Goal: Transaction & Acquisition: Subscribe to service/newsletter

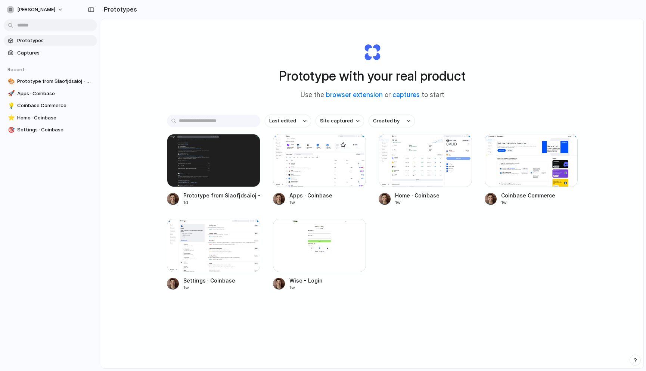
click at [307, 153] on div at bounding box center [319, 160] width 93 height 53
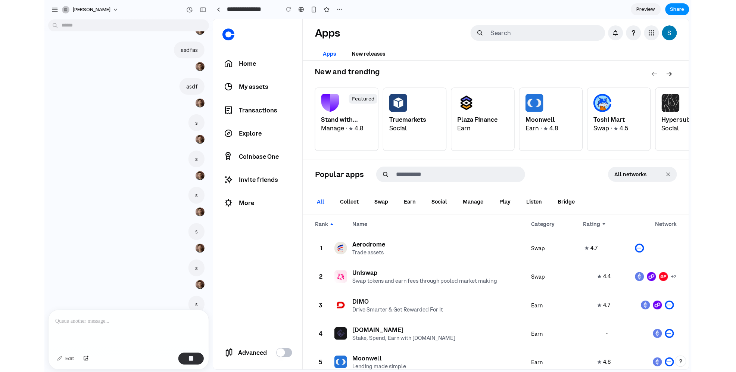
scroll to position [469, 0]
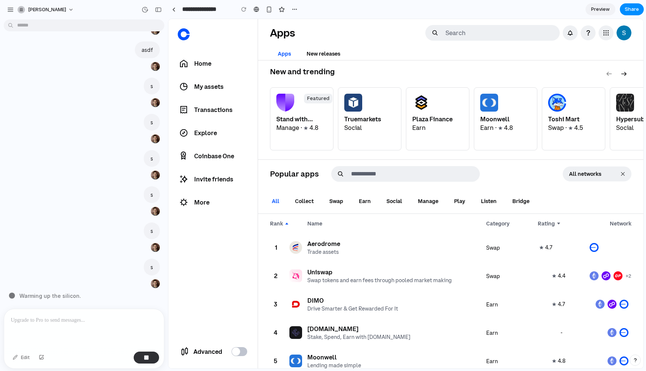
click at [25, 309] on div "Edit" at bounding box center [84, 339] width 160 height 60
click at [35, 319] on p at bounding box center [84, 320] width 146 height 9
click at [46, 319] on p at bounding box center [84, 320] width 146 height 9
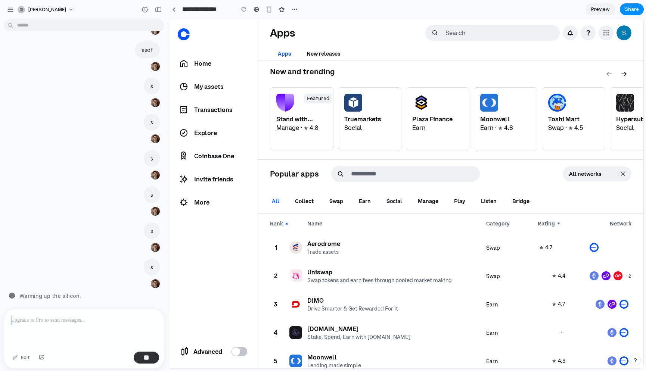
click at [46, 319] on p at bounding box center [84, 320] width 146 height 9
click at [49, 317] on p at bounding box center [84, 320] width 146 height 9
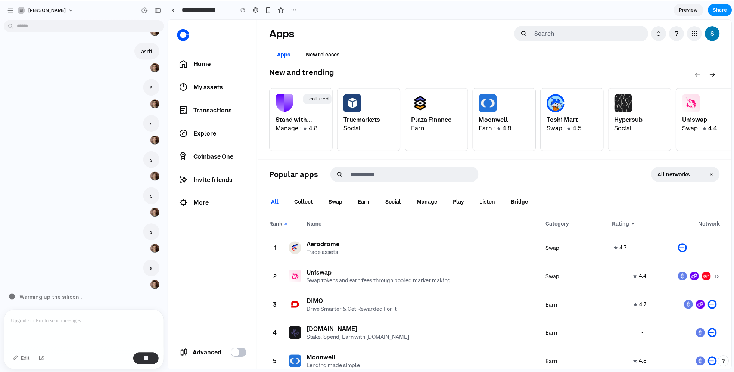
scroll to position [468, 0]
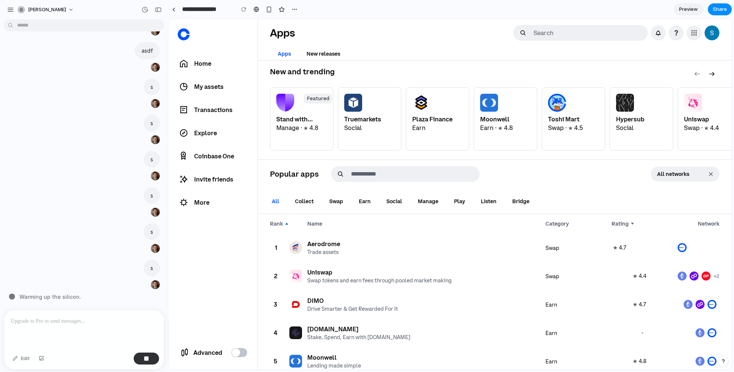
click at [68, 323] on p at bounding box center [84, 320] width 146 height 9
click at [91, 319] on p at bounding box center [84, 320] width 146 height 9
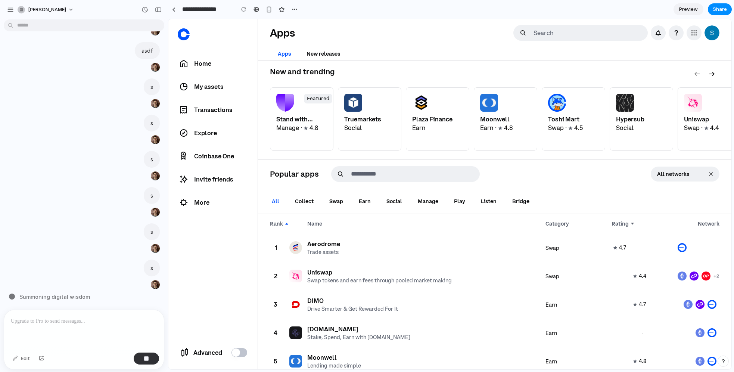
click at [407, 27] on div "Apps" at bounding box center [388, 32] width 237 height 13
click at [141, 359] on button "button" at bounding box center [146, 358] width 25 height 12
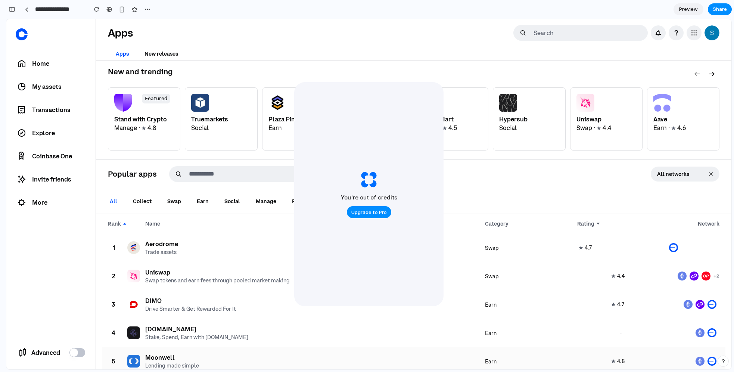
scroll to position [0, 0]
click at [368, 216] on button "Upgrade to Pro" at bounding box center [369, 212] width 44 height 12
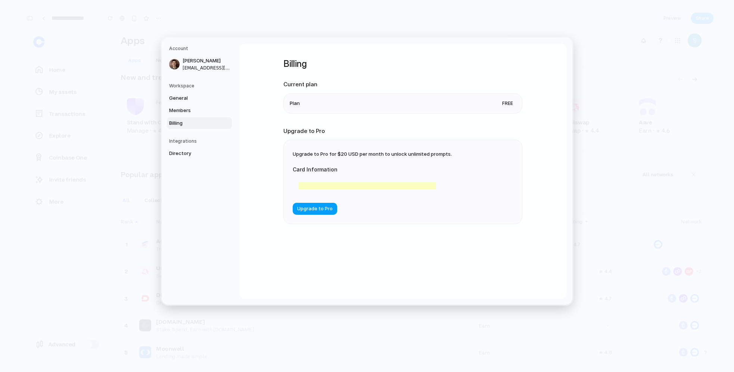
click at [318, 210] on span "Upgrade to Pro" at bounding box center [314, 208] width 35 height 7
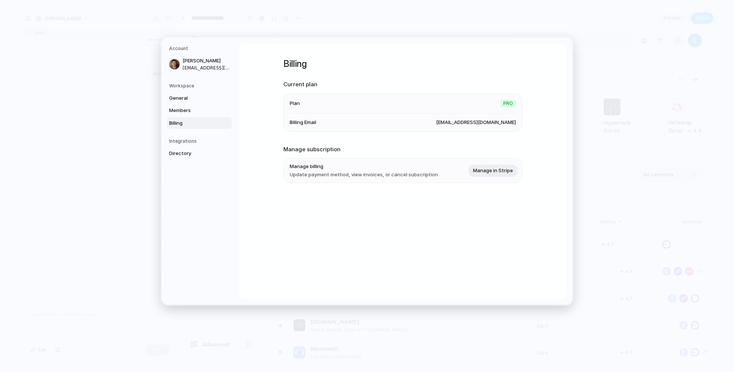
scroll to position [451, 0]
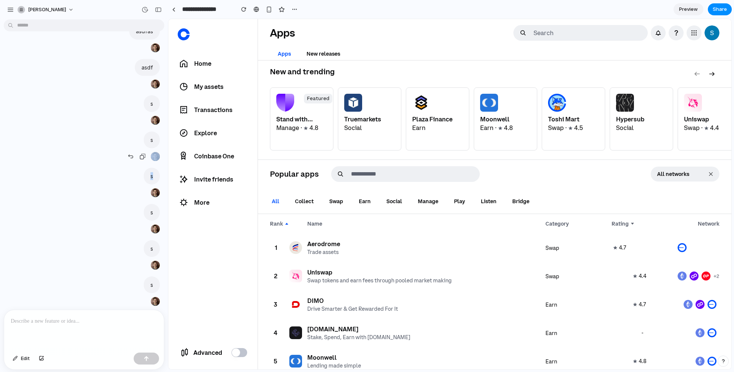
click at [87, 158] on div "s" at bounding box center [82, 146] width 156 height 30
click at [69, 323] on p at bounding box center [84, 320] width 146 height 9
click at [173, 11] on div at bounding box center [173, 9] width 3 height 4
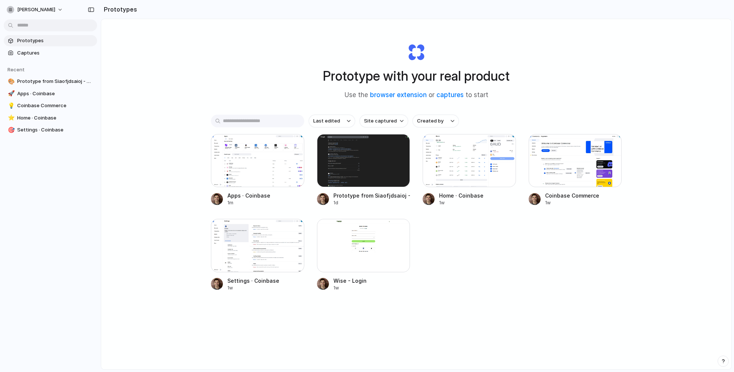
click at [160, 97] on div "Prototype with your real product Use the browser extension or captures to start…" at bounding box center [416, 214] width 630 height 390
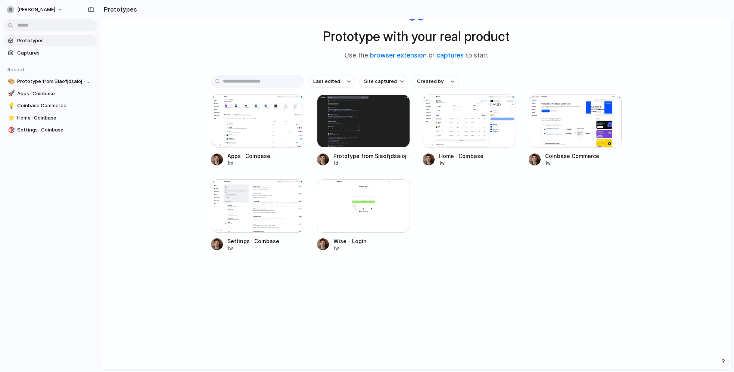
click at [160, 96] on div "Prototype with your real product Use the browser extension or captures to start…" at bounding box center [416, 174] width 630 height 390
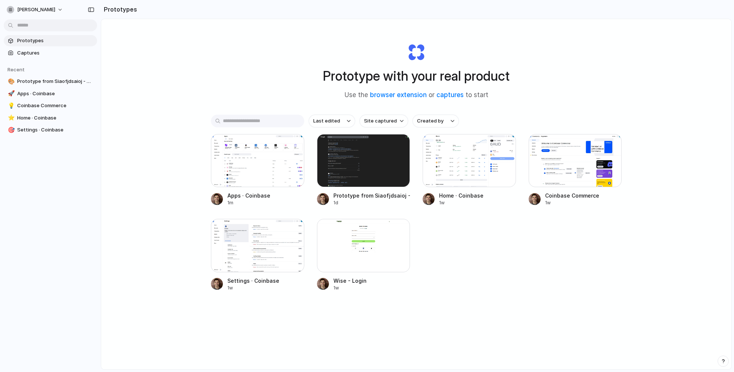
click at [160, 96] on div "Prototype with your real product Use the browser extension or captures to start…" at bounding box center [416, 214] width 630 height 390
click at [636, 95] on div "Prototype with your real product Use the browser extension or captures to start…" at bounding box center [416, 214] width 630 height 390
